Goal: Contribute content

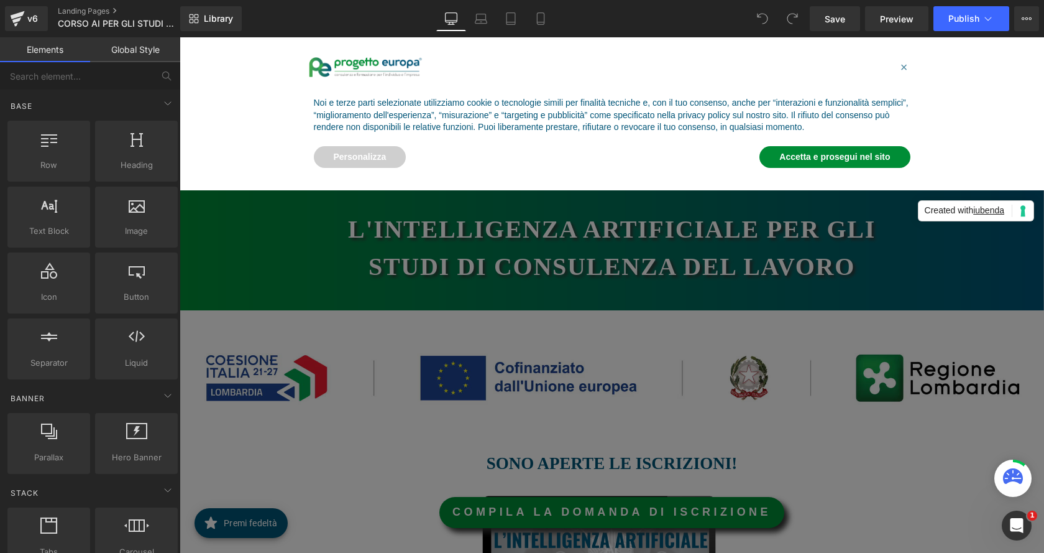
click at [835, 129] on div "Noi e terze parti selezionate utilizziamo cookie o tecnologie simili per finali…" at bounding box center [612, 115] width 617 height 57
click at [837, 157] on button "Accetta e prosegui nel sito" at bounding box center [835, 157] width 150 height 22
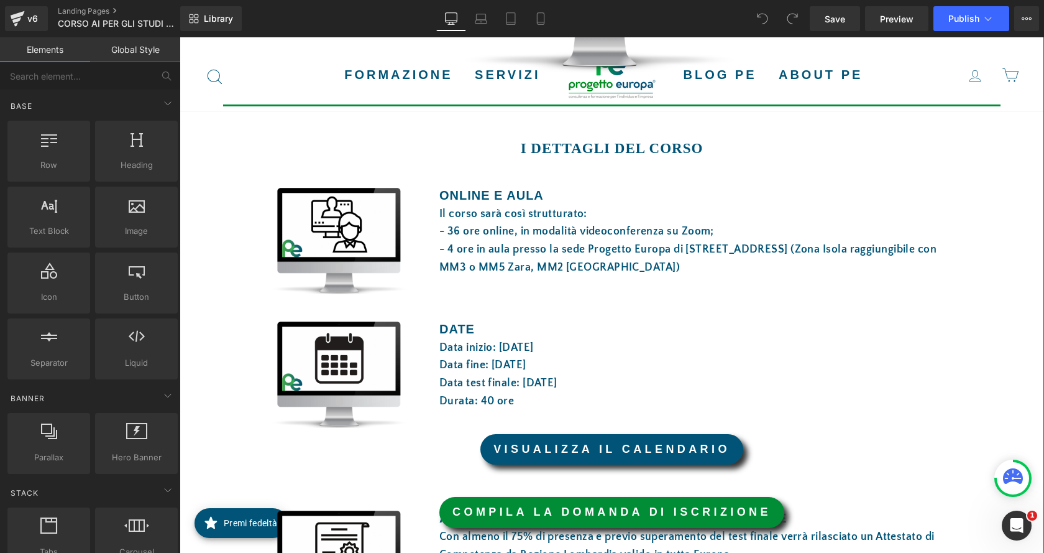
scroll to position [622, 0]
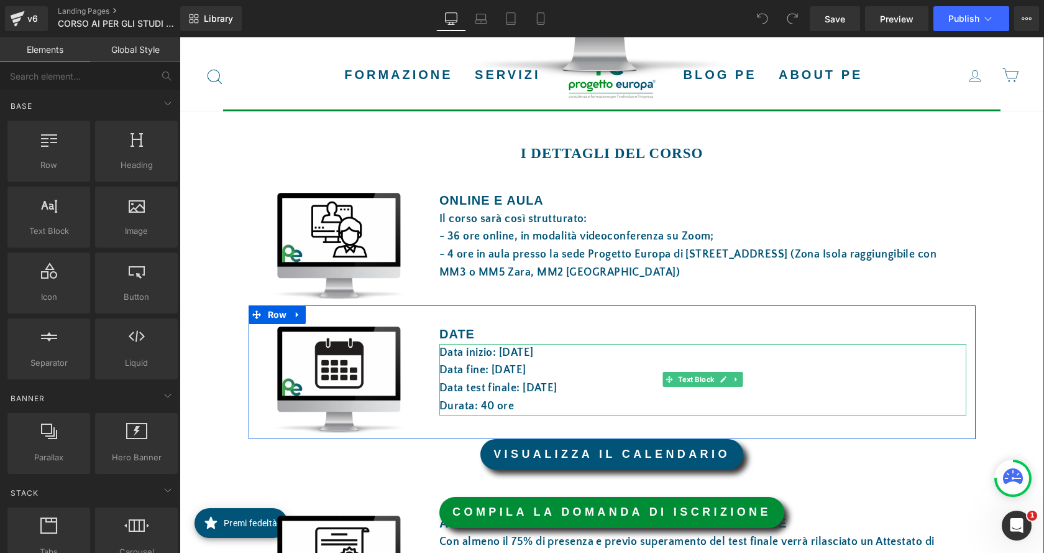
click at [526, 367] on font "Data fine: [DATE]" at bounding box center [482, 370] width 87 height 12
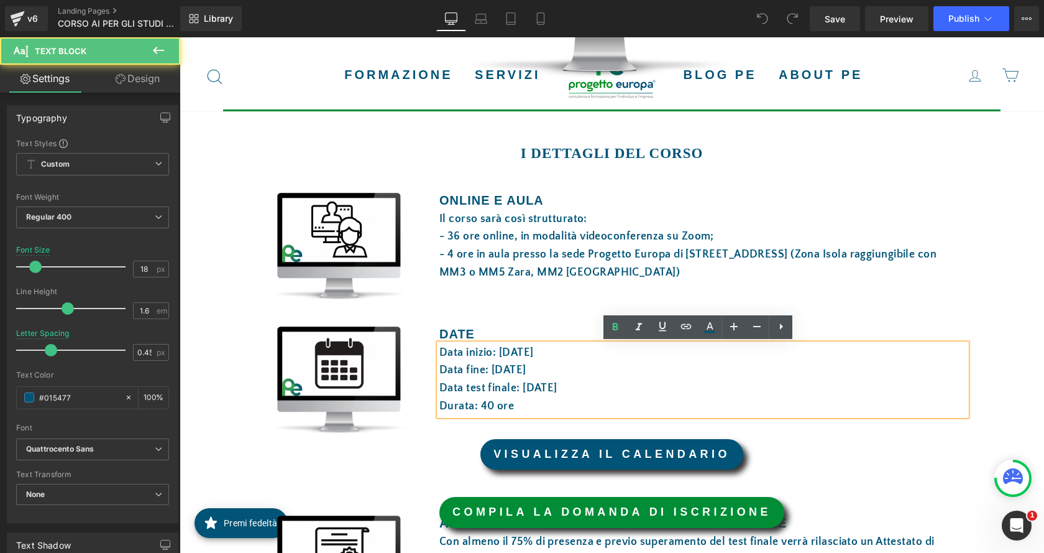
click at [526, 367] on font "Data fine: [DATE]" at bounding box center [482, 370] width 87 height 12
drag, startPoint x: 551, startPoint y: 368, endPoint x: 515, endPoint y: 368, distance: 36.0
click at [503, 369] on font "Data fine: [DATE]" at bounding box center [482, 370] width 87 height 12
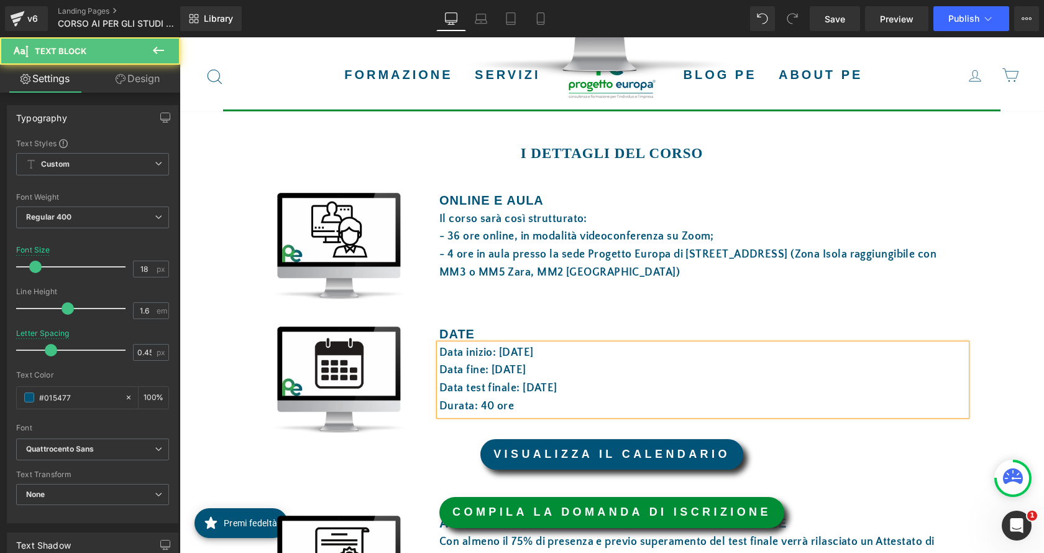
drag, startPoint x: 581, startPoint y: 389, endPoint x: 531, endPoint y: 393, distance: 49.9
click at [531, 393] on font "Data test finale: [DATE]" at bounding box center [498, 388] width 118 height 12
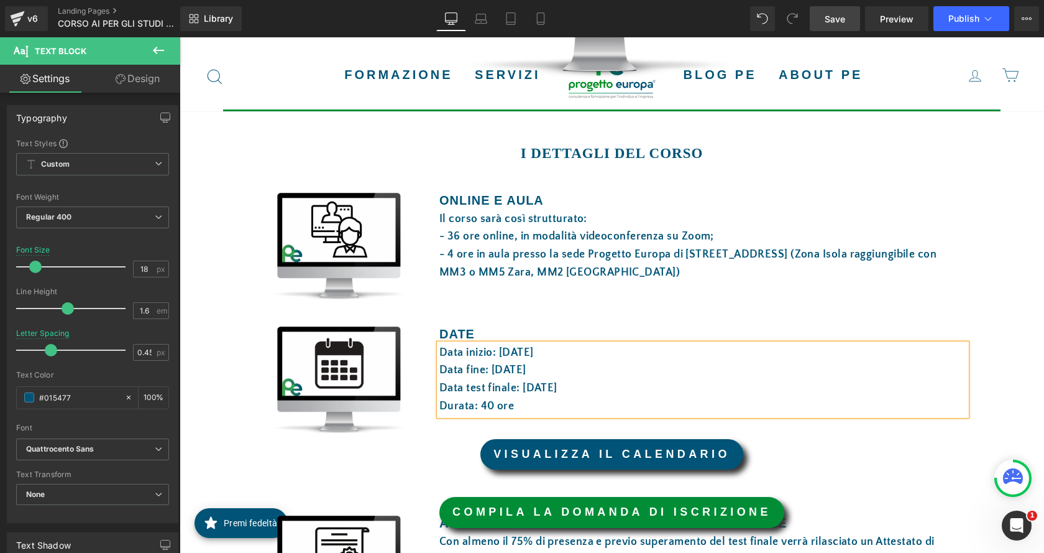
click at [830, 19] on span "Save" at bounding box center [835, 18] width 21 height 13
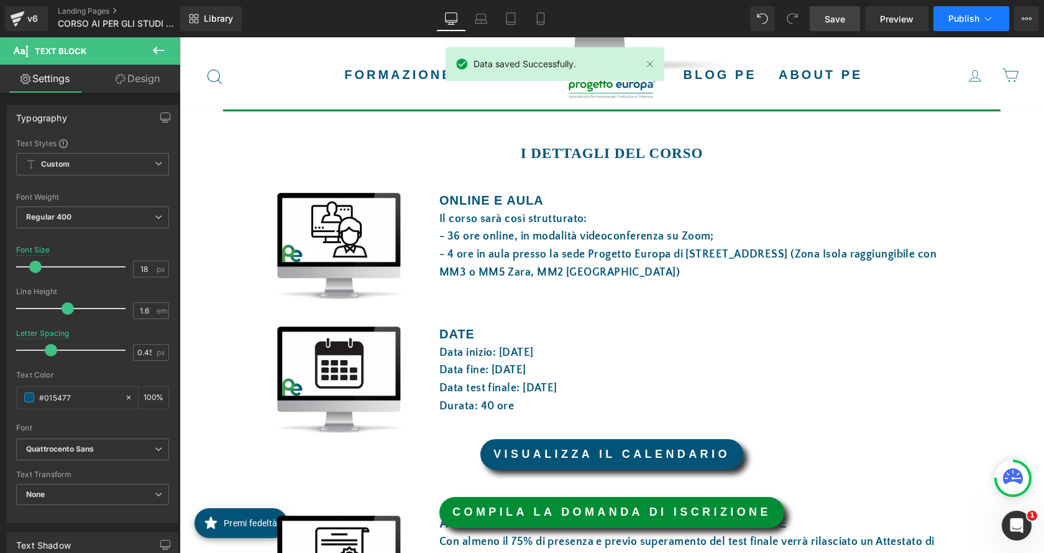
click at [947, 9] on button "Publish" at bounding box center [972, 18] width 76 height 25
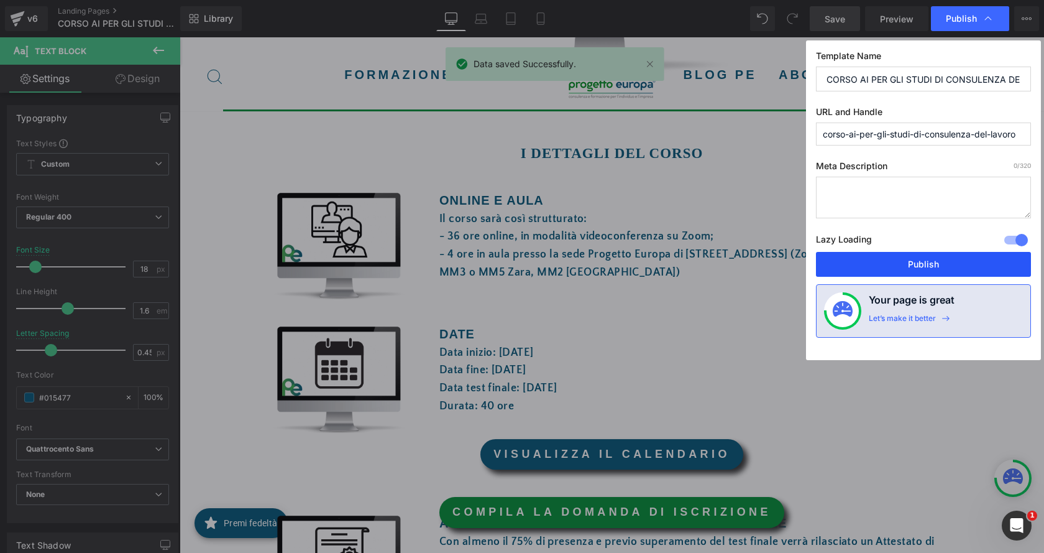
click at [947, 267] on button "Publish" at bounding box center [923, 264] width 215 height 25
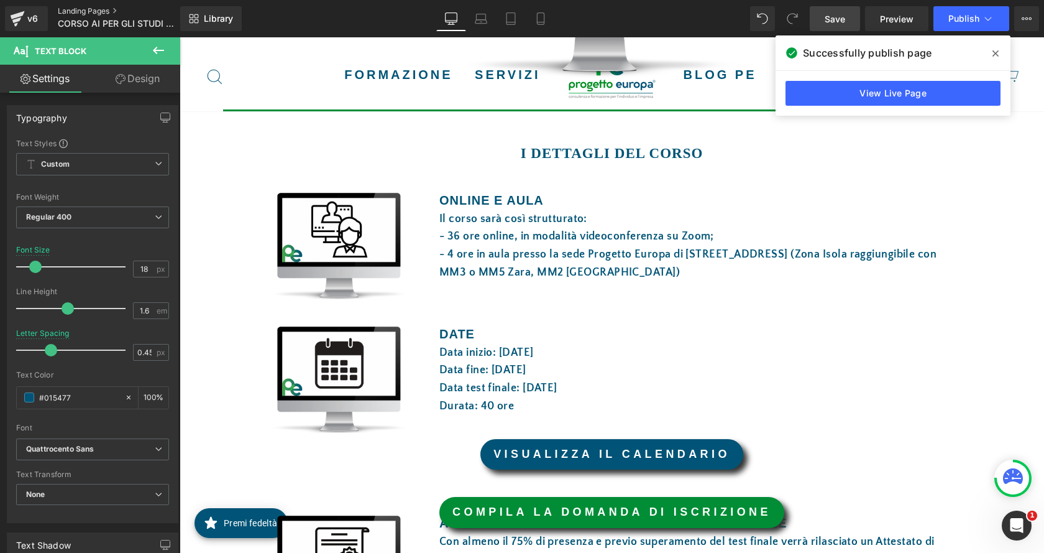
click at [91, 12] on link "Landing Pages" at bounding box center [129, 11] width 143 height 10
